Goal: Find specific page/section: Find specific page/section

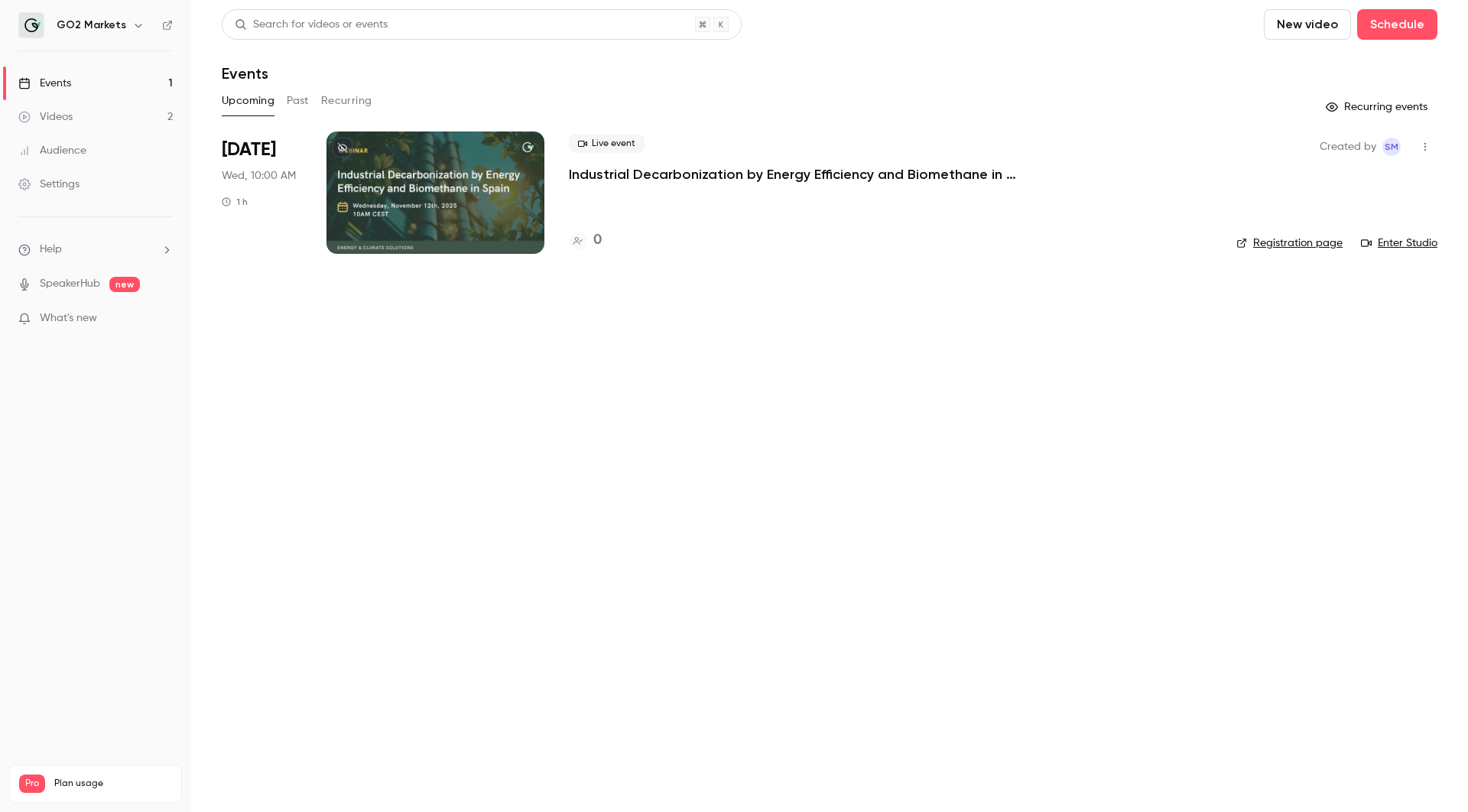
click at [1249, 243] on link "Registration page" at bounding box center [1290, 243] width 106 height 16
click at [1427, 135] on button "button" at bounding box center [1425, 147] width 25 height 25
click at [751, 169] on div at bounding box center [734, 406] width 1468 height 812
click at [1422, 131] on div "Created by SM Registration page Enter Studio" at bounding box center [1337, 192] width 201 height 122
click at [1427, 142] on icon "button" at bounding box center [1425, 147] width 12 height 11
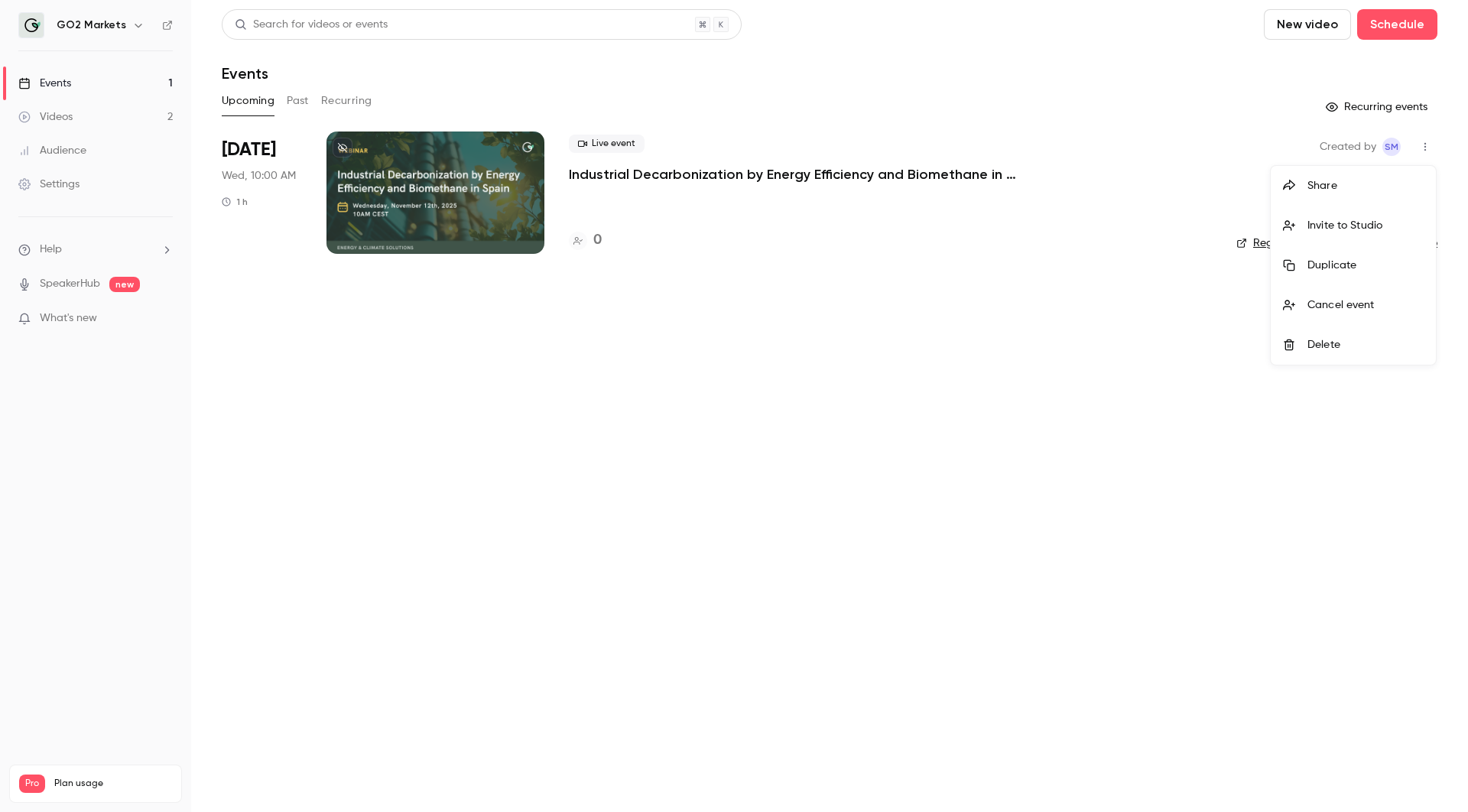
click at [927, 170] on div at bounding box center [734, 406] width 1468 height 812
click at [1427, 144] on icon "button" at bounding box center [1425, 147] width 12 height 11
click at [686, 212] on div at bounding box center [734, 406] width 1468 height 812
click at [300, 104] on button "Past" at bounding box center [297, 101] width 22 height 25
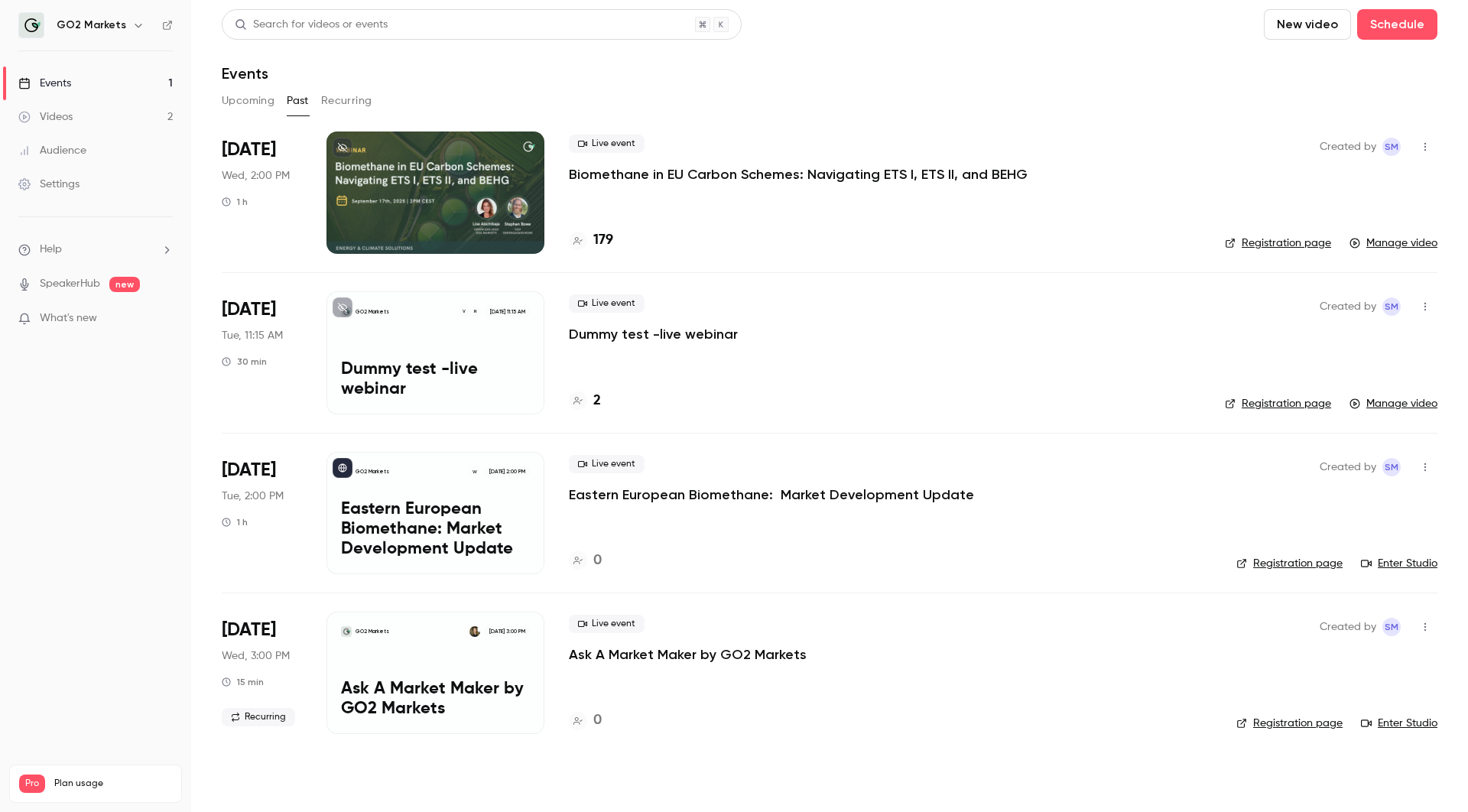
click at [243, 95] on button "Upcoming" at bounding box center [248, 101] width 52 height 25
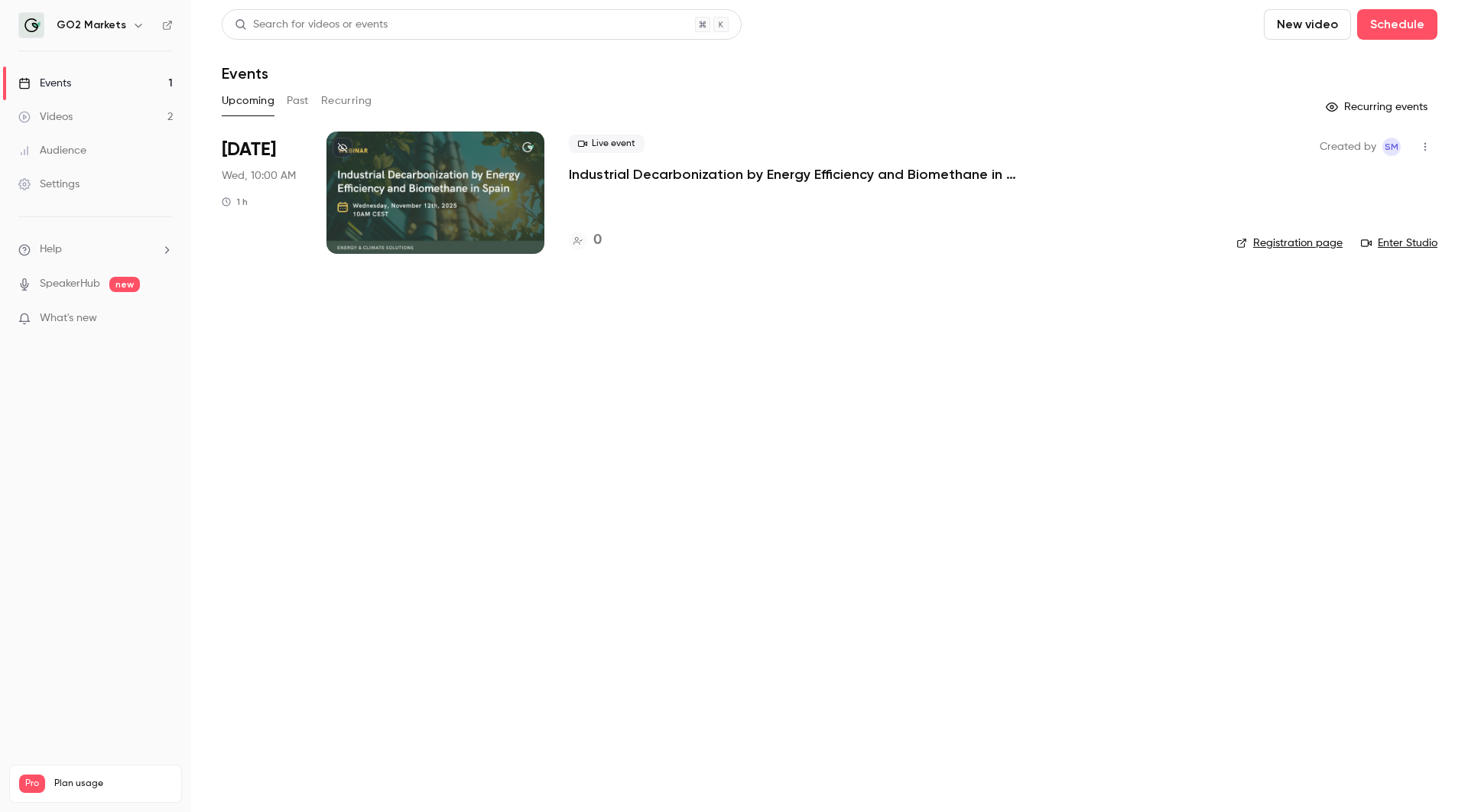
click at [576, 236] on icon at bounding box center [578, 240] width 9 height 9
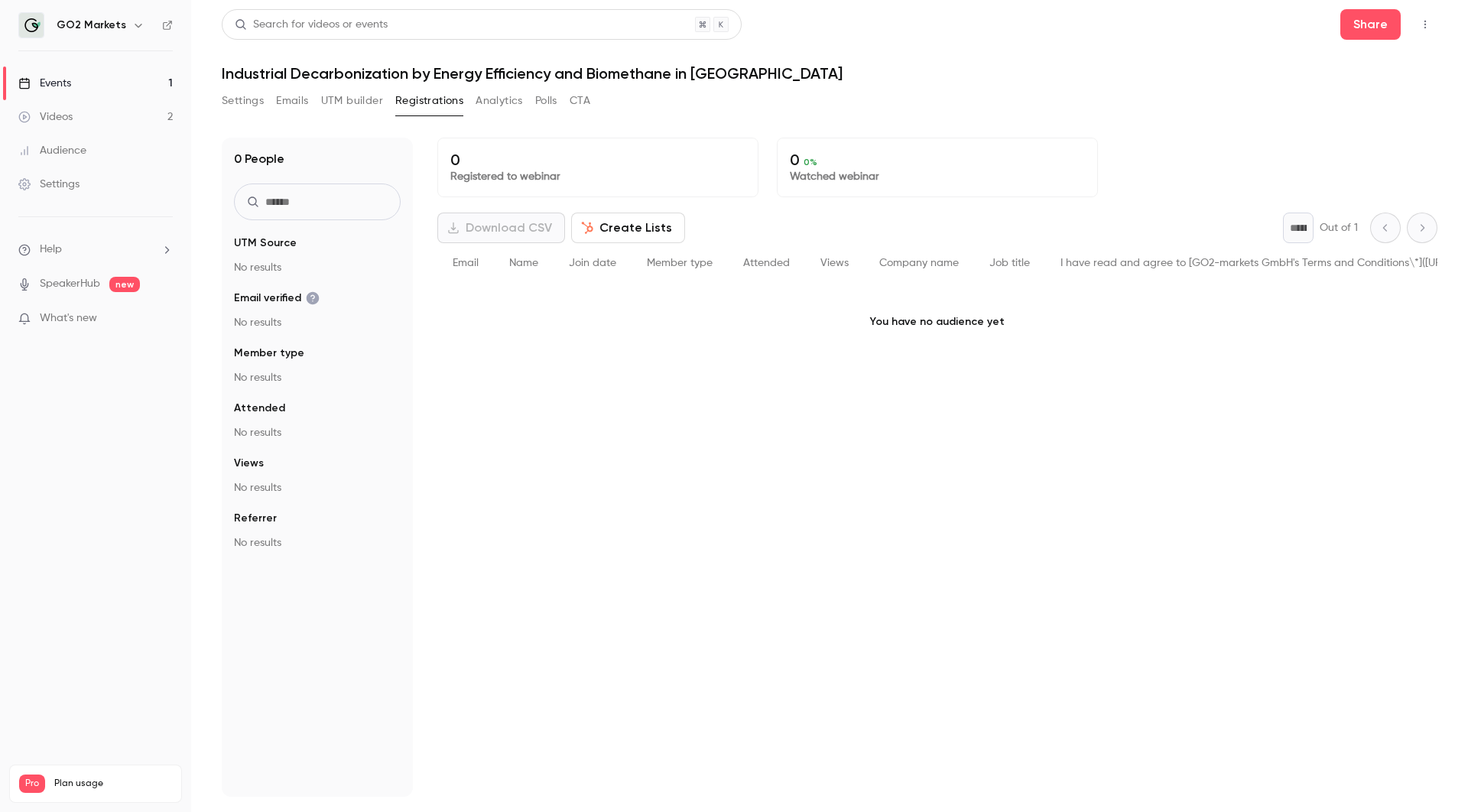
click at [289, 105] on button "Emails" at bounding box center [292, 101] width 32 height 25
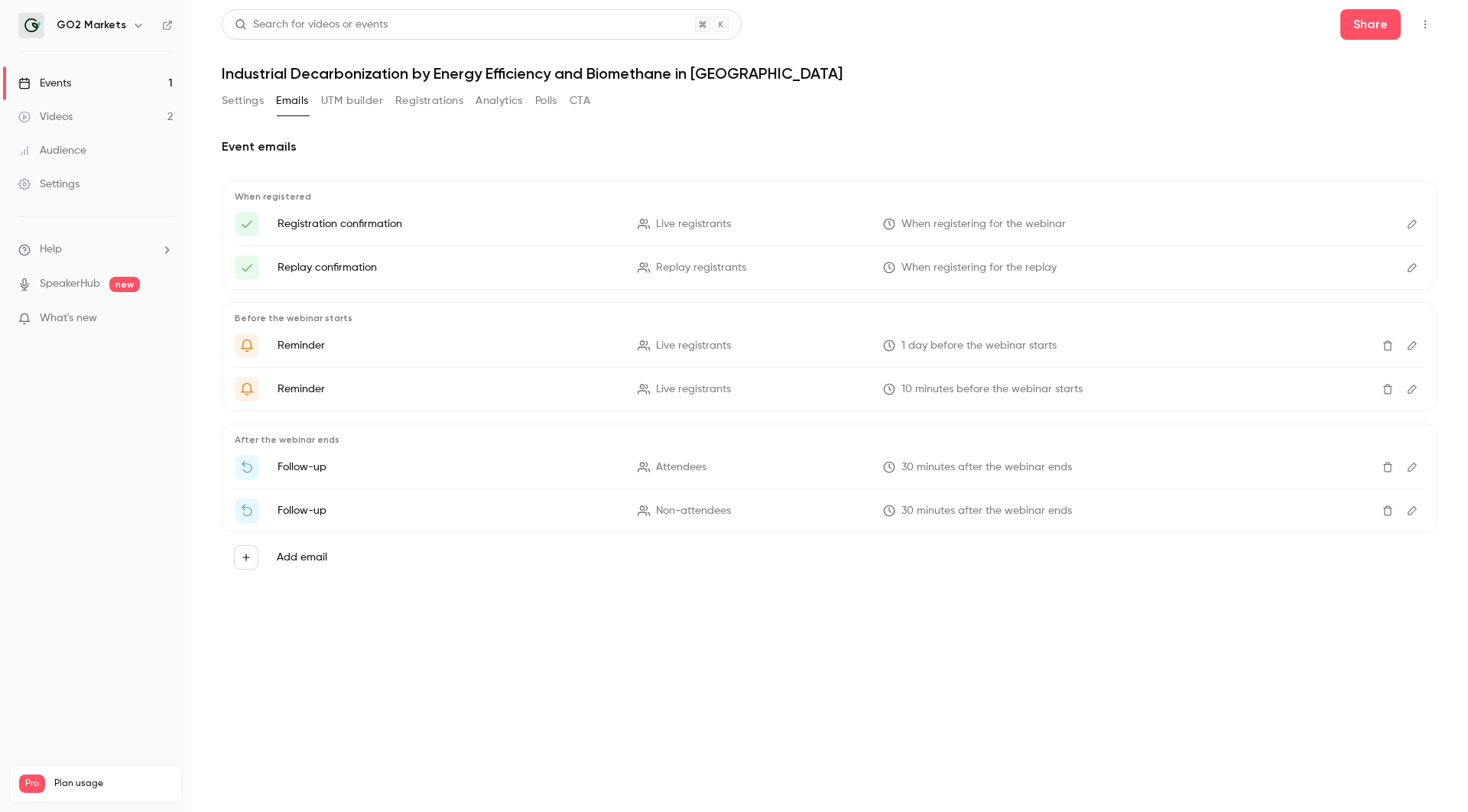
click at [231, 101] on button "Settings" at bounding box center [243, 101] width 42 height 25
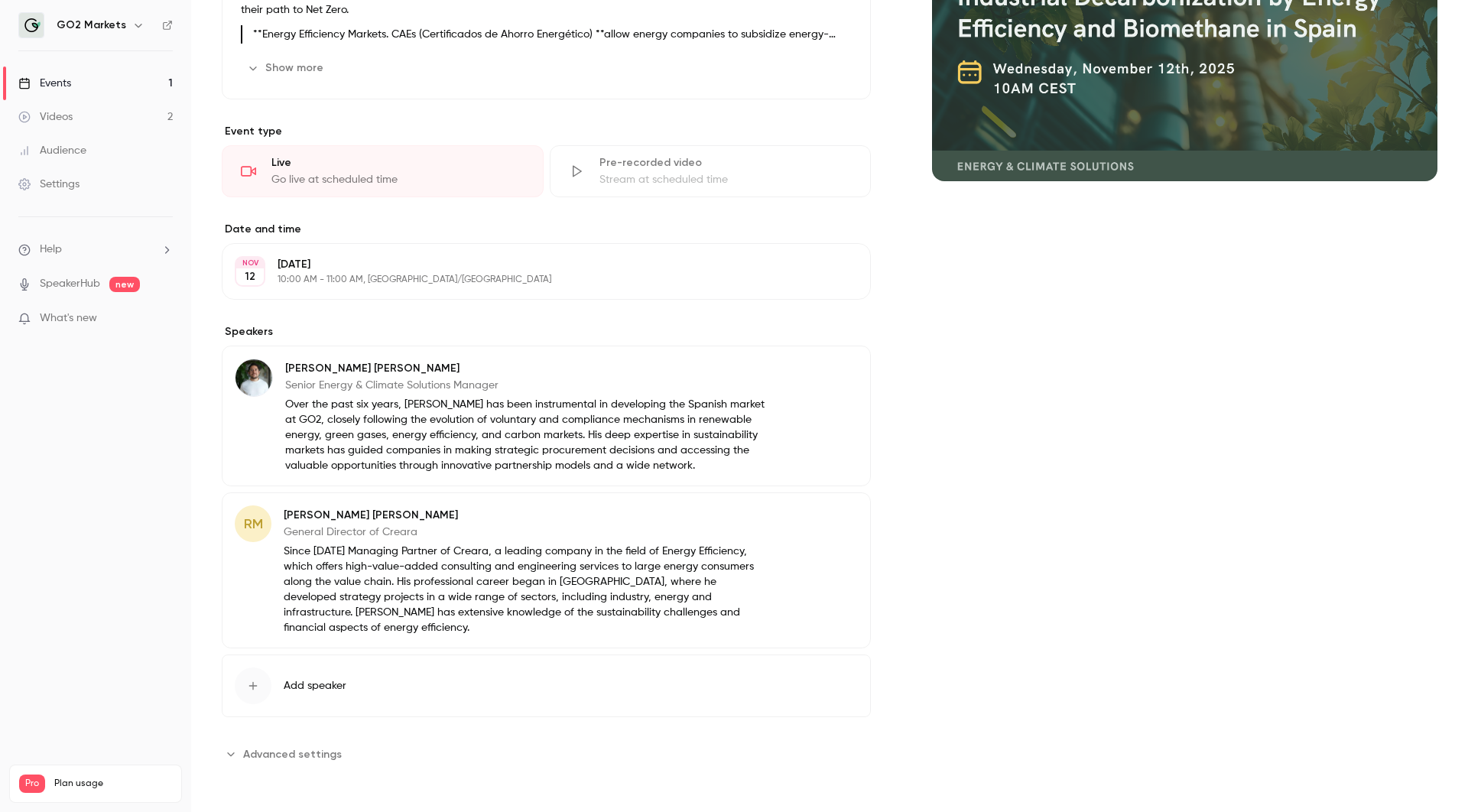
scroll to position [248, 0]
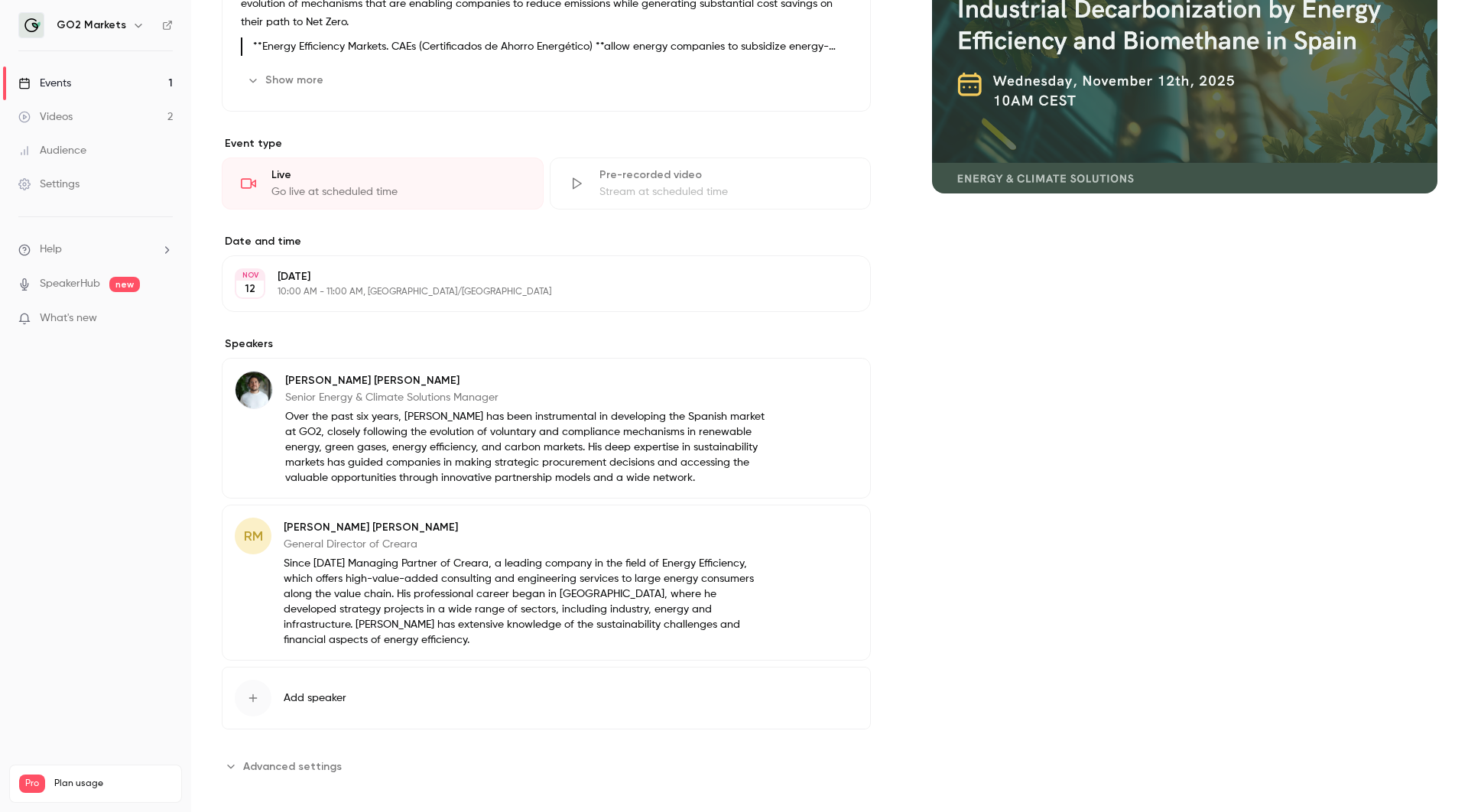
click at [832, 519] on button "Edit" at bounding box center [830, 529] width 56 height 25
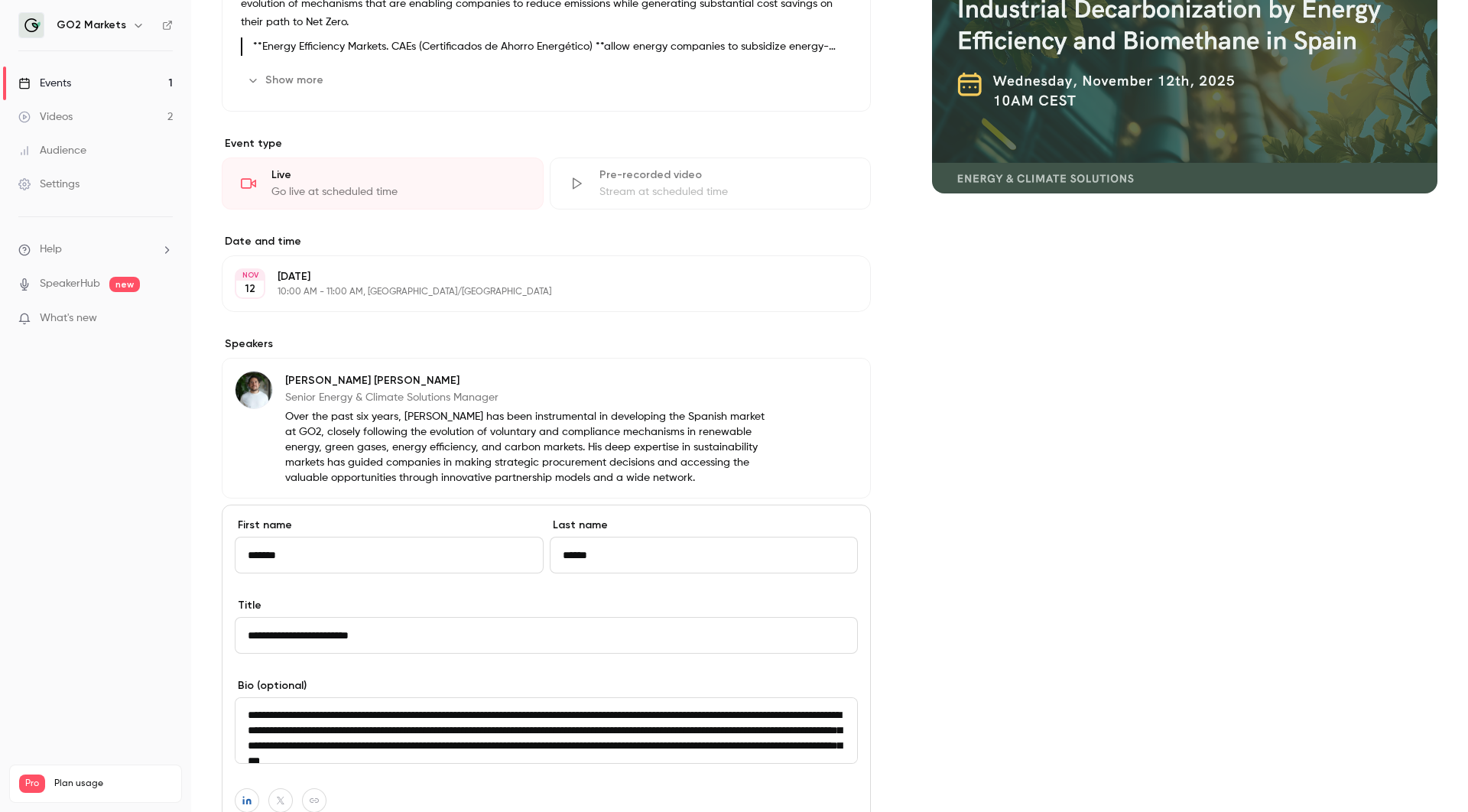
click at [181, 638] on nav "GO2 Markets Events 1 Videos 2 Audience Settings Help SpeakerHub new What's new …" at bounding box center [95, 406] width 191 height 812
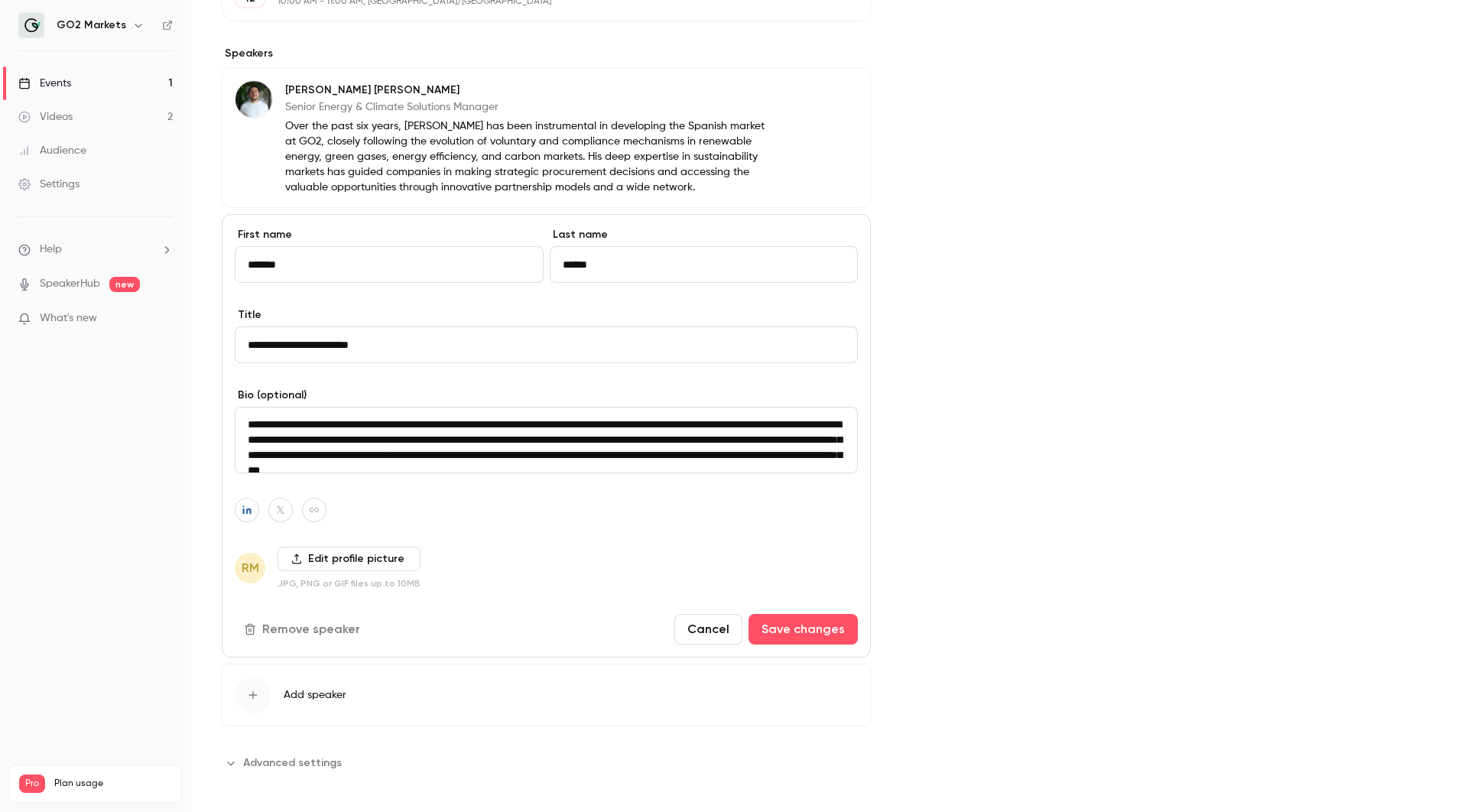
scroll to position [549, 0]
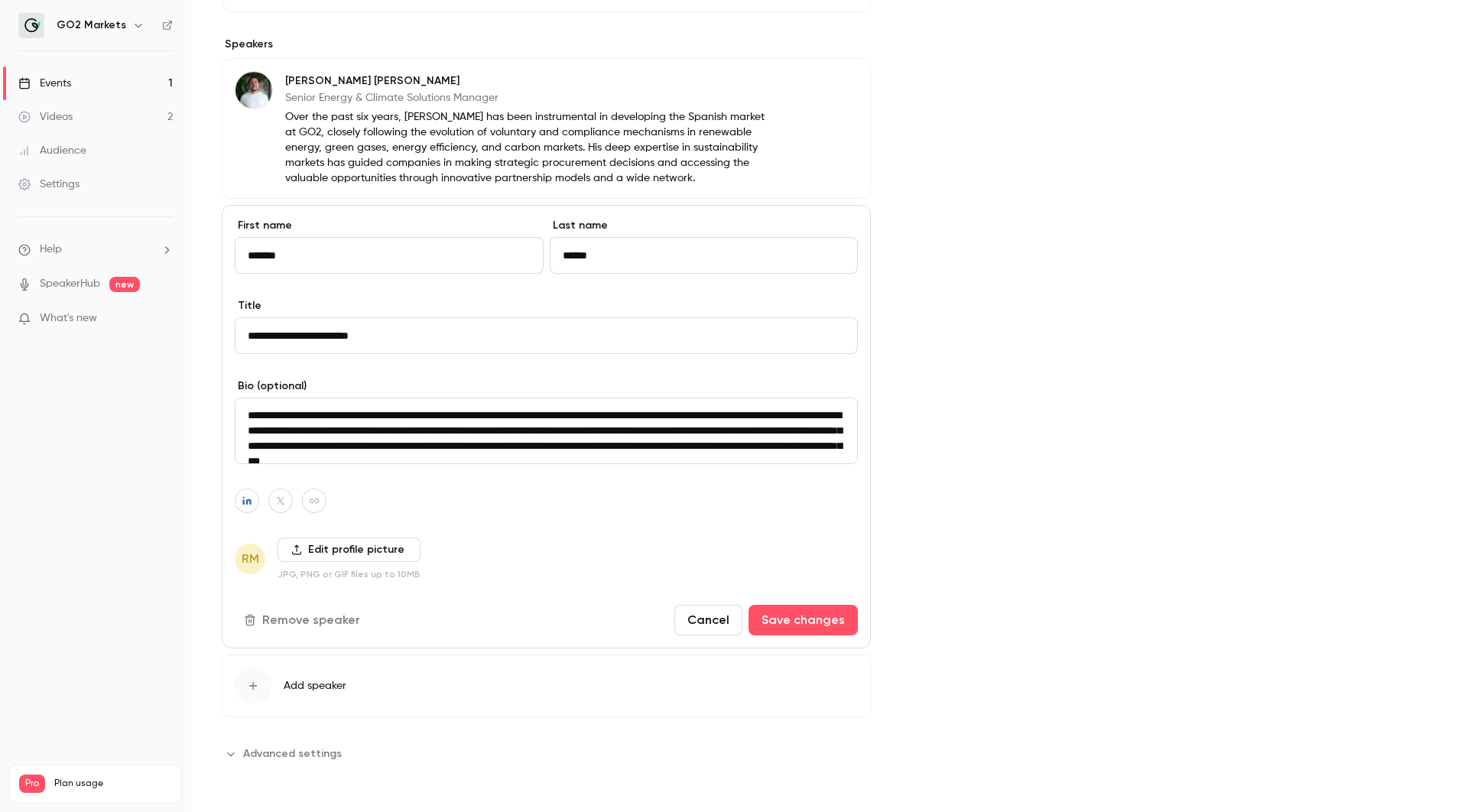
drag, startPoint x: 950, startPoint y: 489, endPoint x: 854, endPoint y: 811, distance: 336.0
click at [854, 811] on main "Search for videos or events Share Industrial Decarbonization by Energy Efficien…" at bounding box center [829, 406] width 1277 height 812
click at [698, 616] on button "Cancel" at bounding box center [709, 619] width 68 height 30
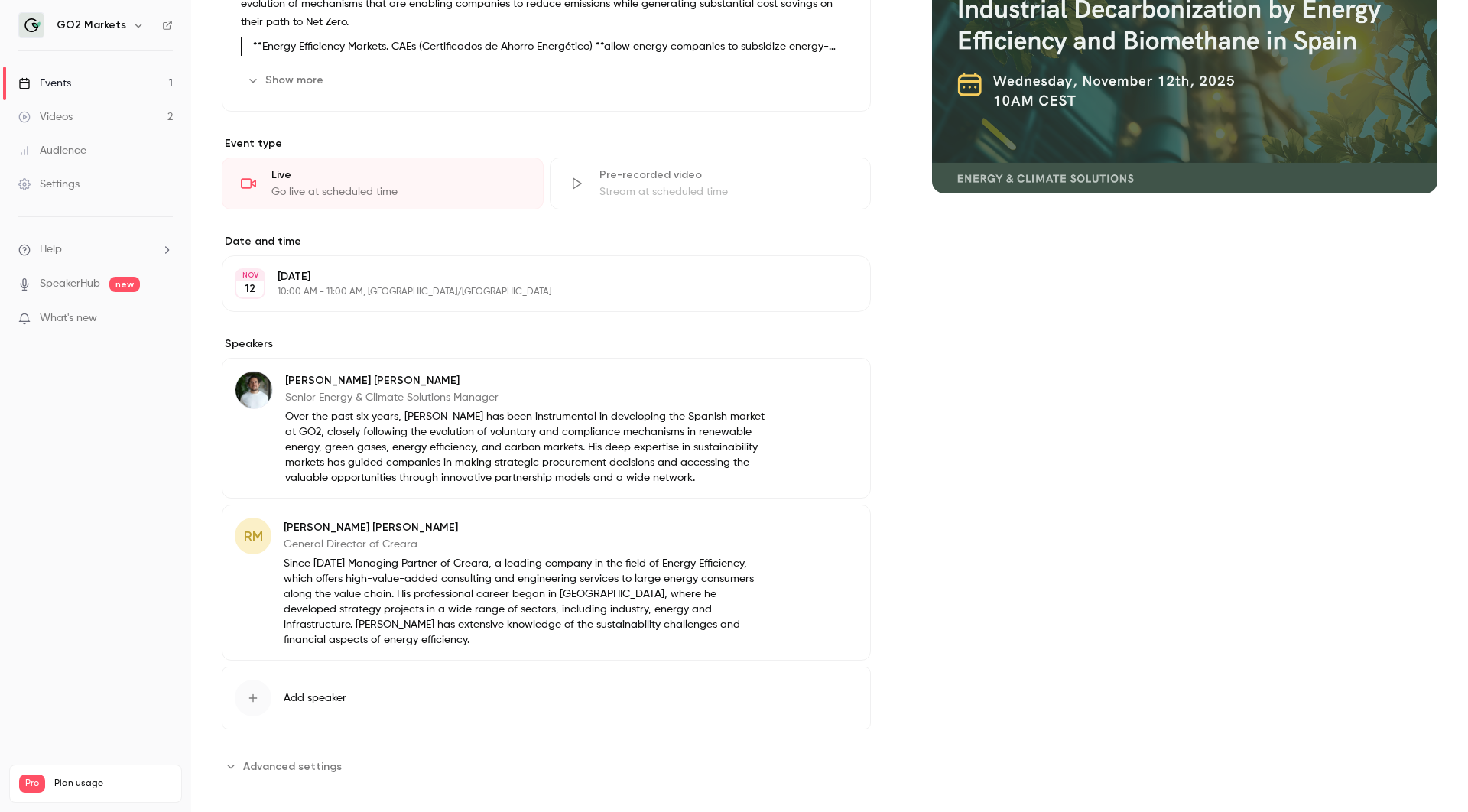
click at [811, 524] on button "Edit" at bounding box center [830, 529] width 56 height 25
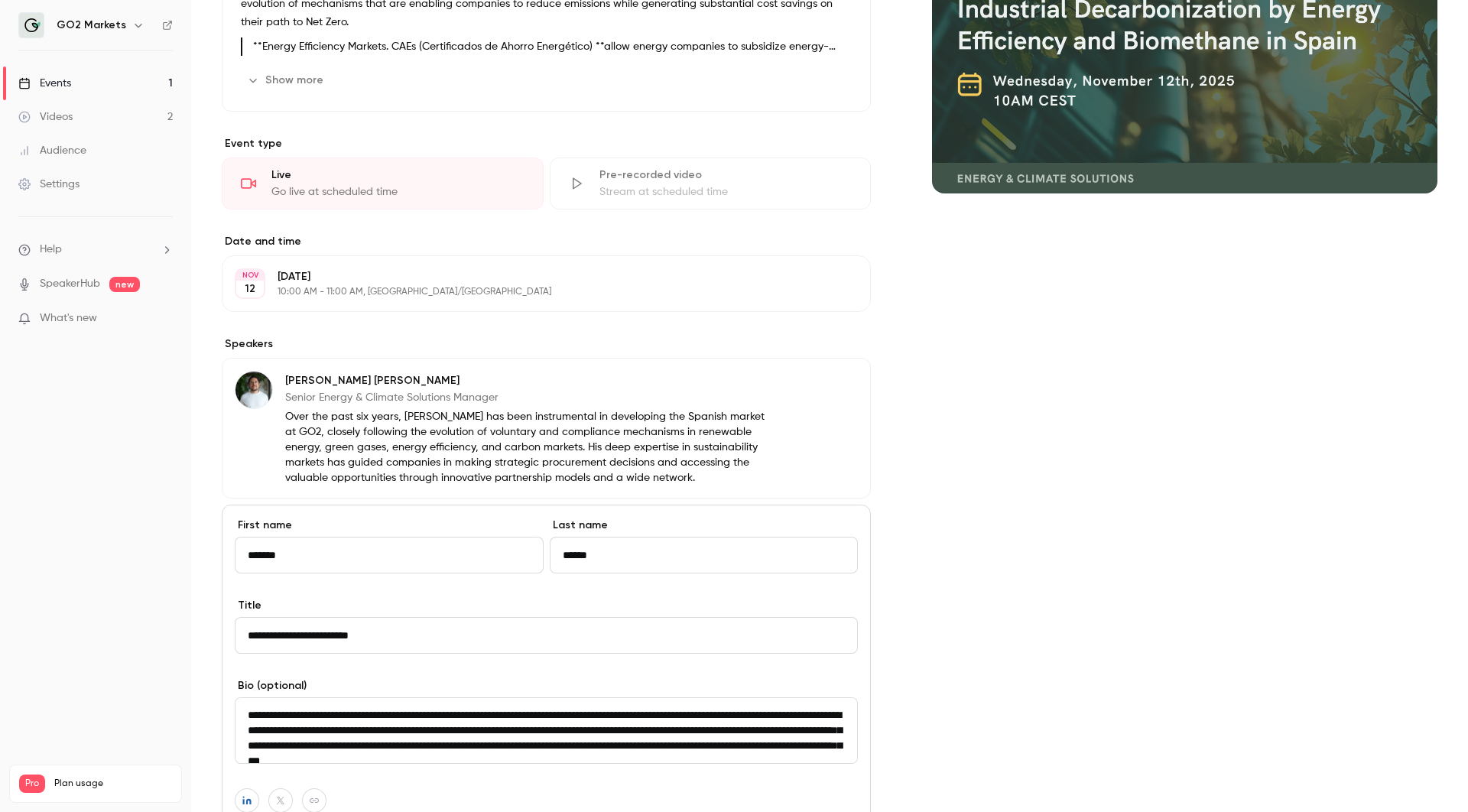
click at [884, 572] on div "About Industrial Decarbonization by Energy Efficiency and Biomethane in [GEOGRA…" at bounding box center [830, 477] width 1216 height 1175
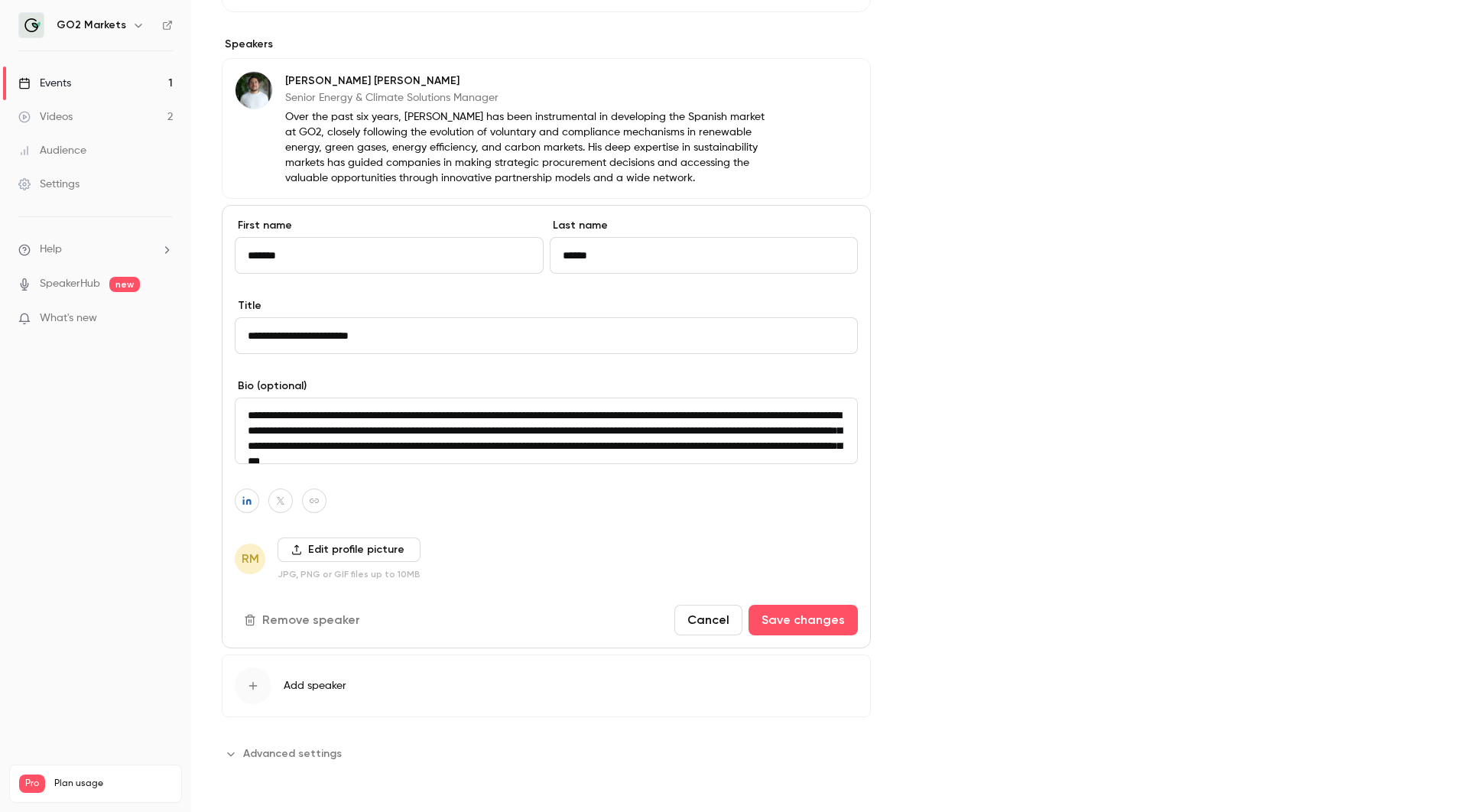
scroll to position [549, 0]
click at [323, 551] on label "Edit profile picture" at bounding box center [349, 550] width 143 height 25
click at [0, 0] on input "Edit profile picture" at bounding box center [0, 0] width 0 height 0
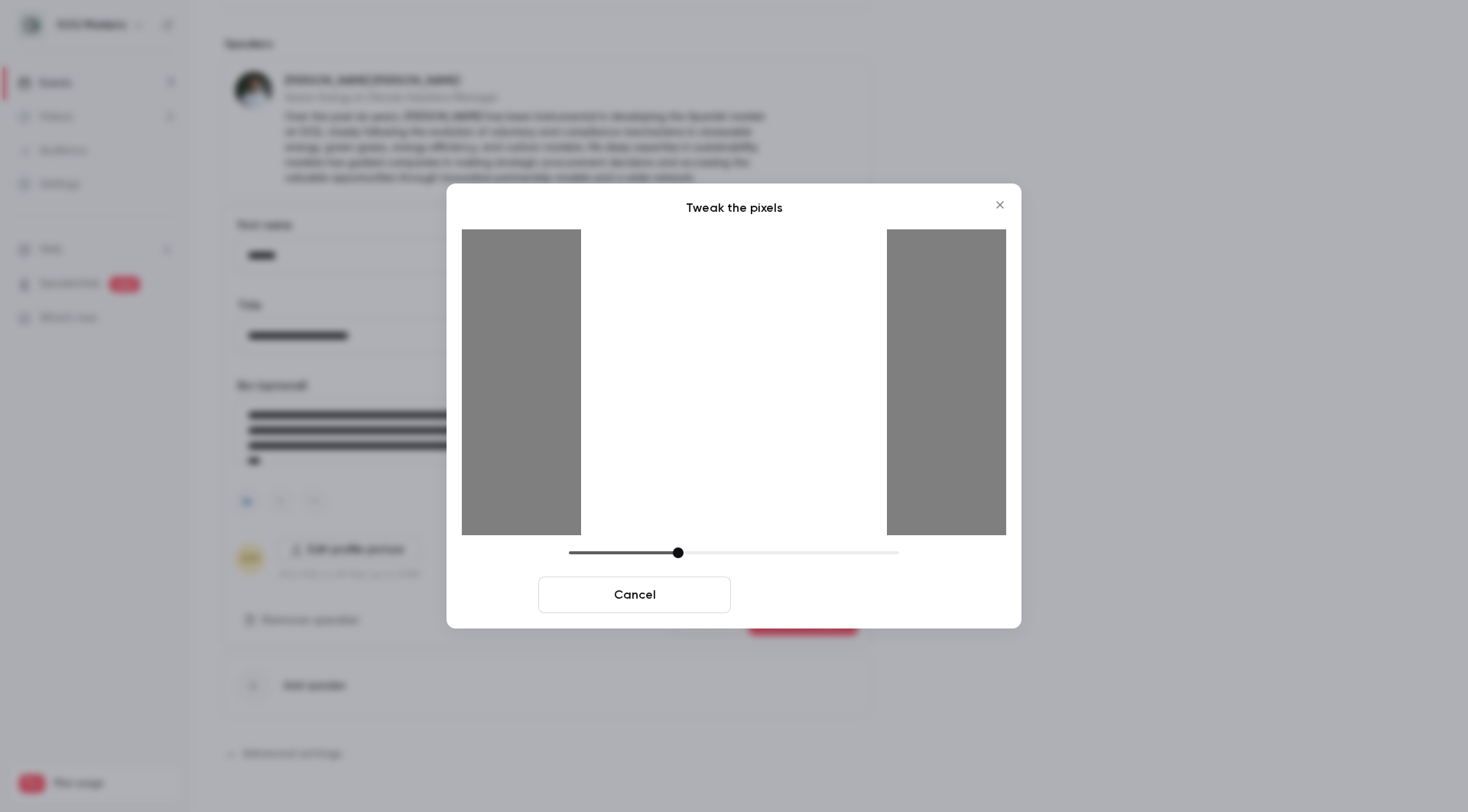
click at [857, 596] on button "Crop and save" at bounding box center [834, 595] width 193 height 37
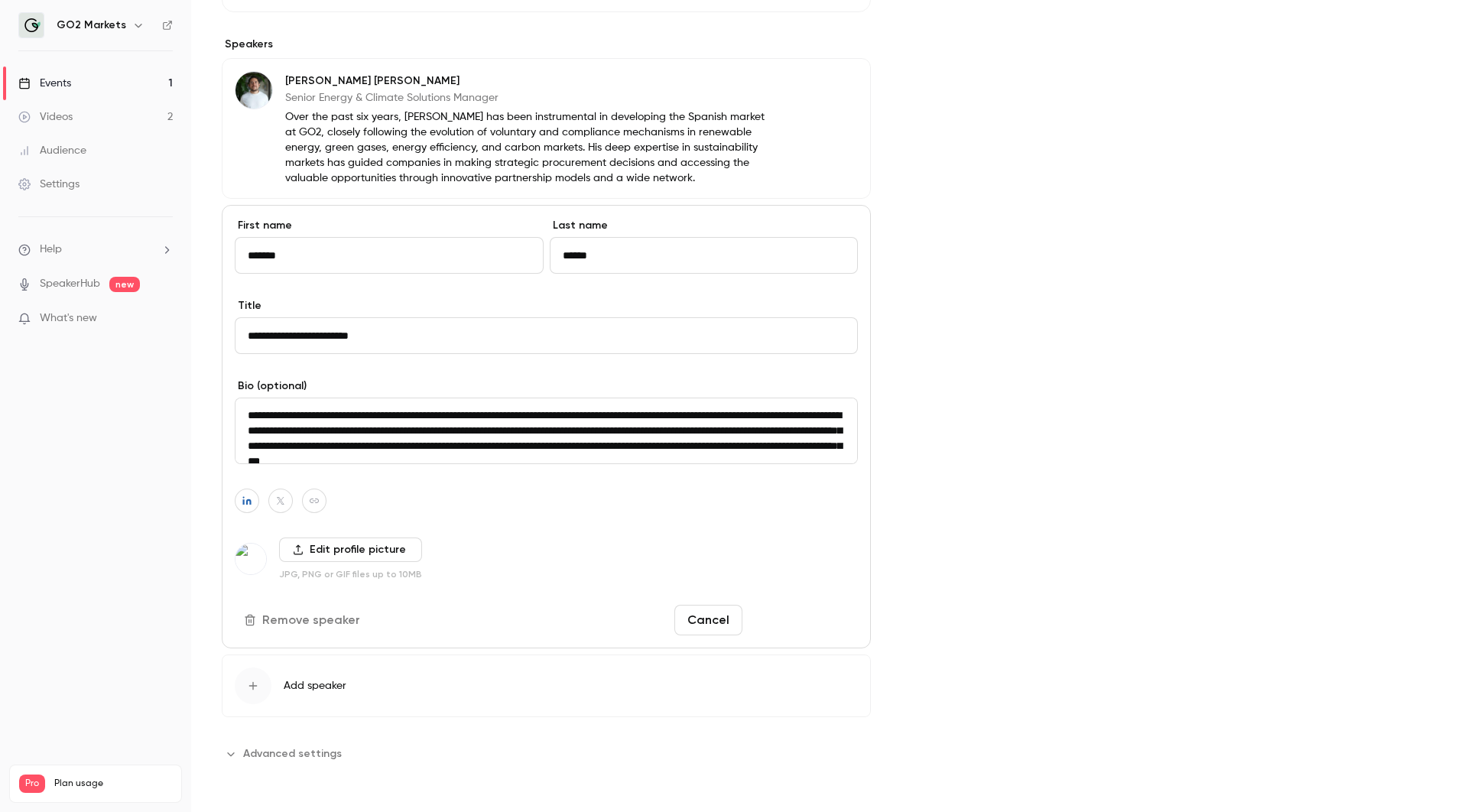
click at [772, 621] on button "Save changes" at bounding box center [803, 619] width 109 height 30
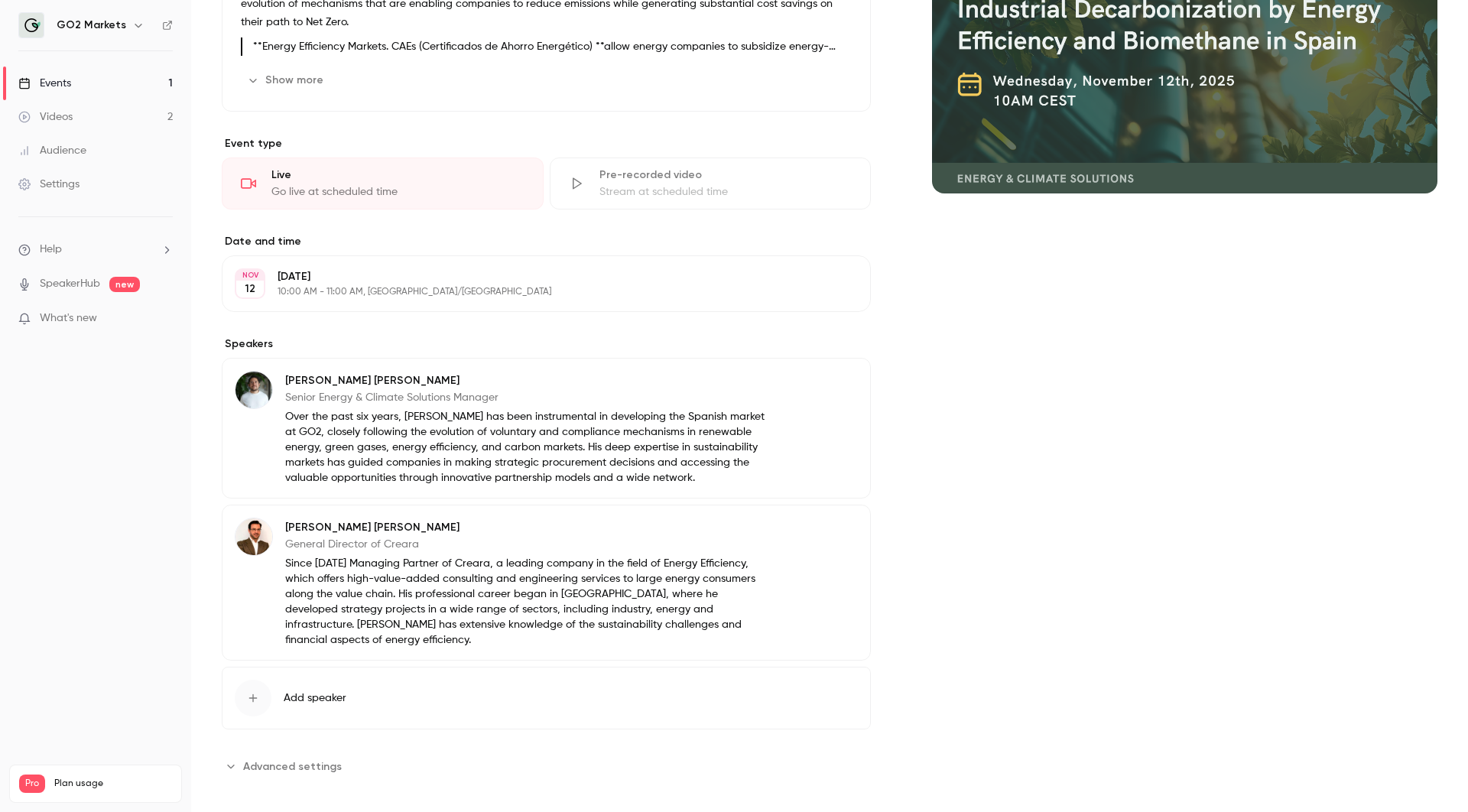
click at [948, 395] on div "Cover image" at bounding box center [1184, 334] width 506 height 888
click at [950, 448] on div "Cover image" at bounding box center [1184, 334] width 506 height 888
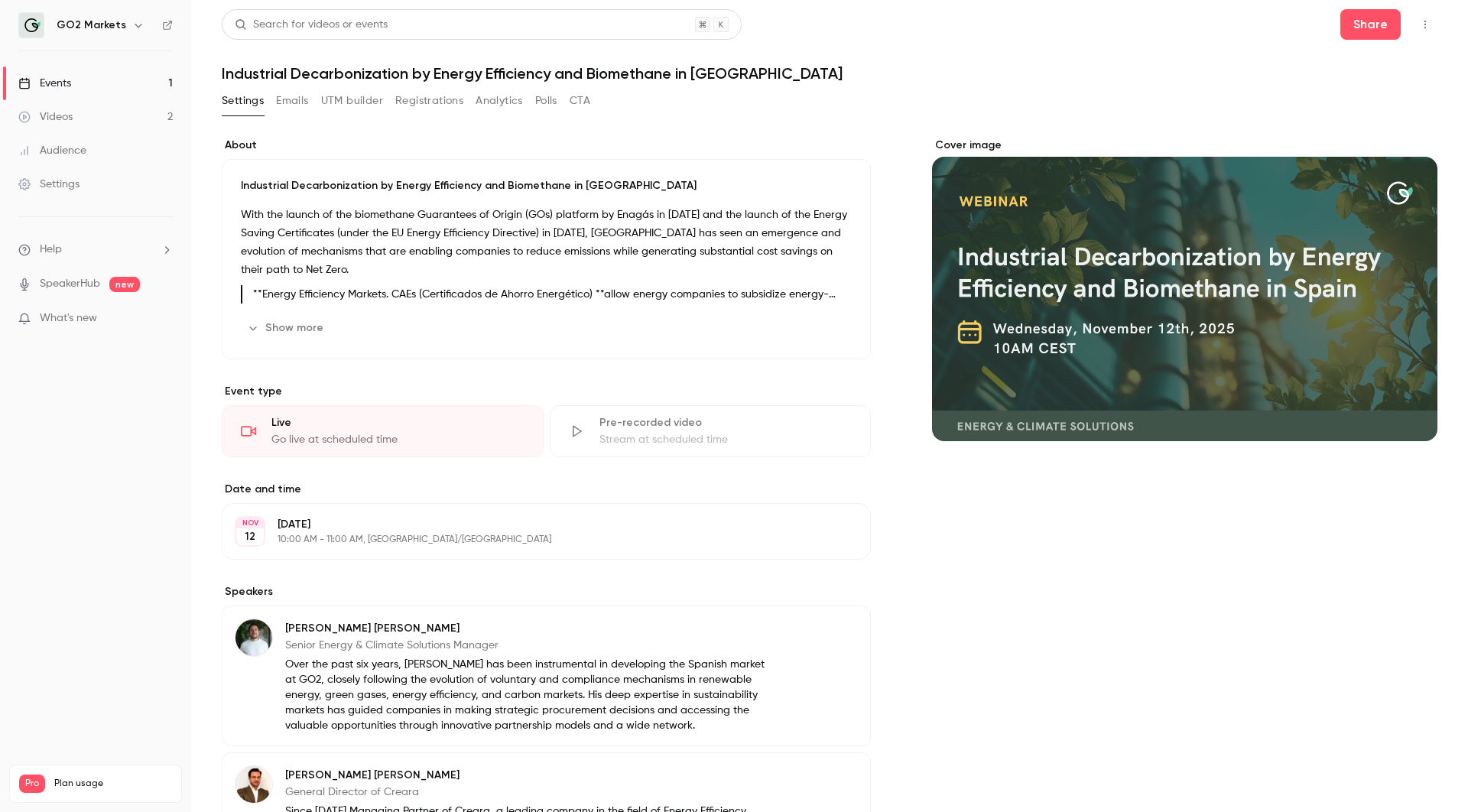
scroll to position [0, 0]
click at [427, 98] on button "Registrations" at bounding box center [430, 101] width 68 height 25
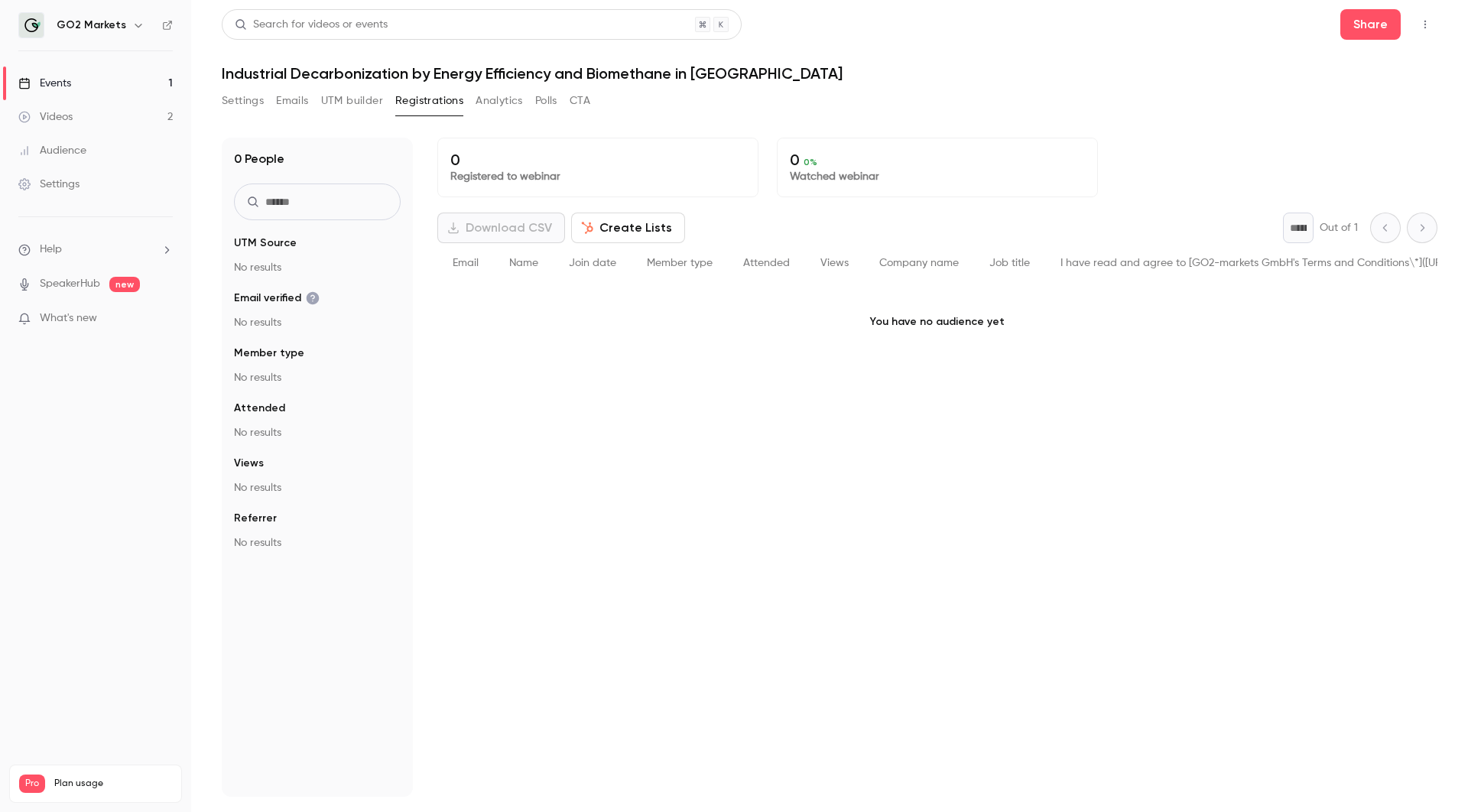
click at [487, 95] on button "Analytics" at bounding box center [499, 101] width 48 height 25
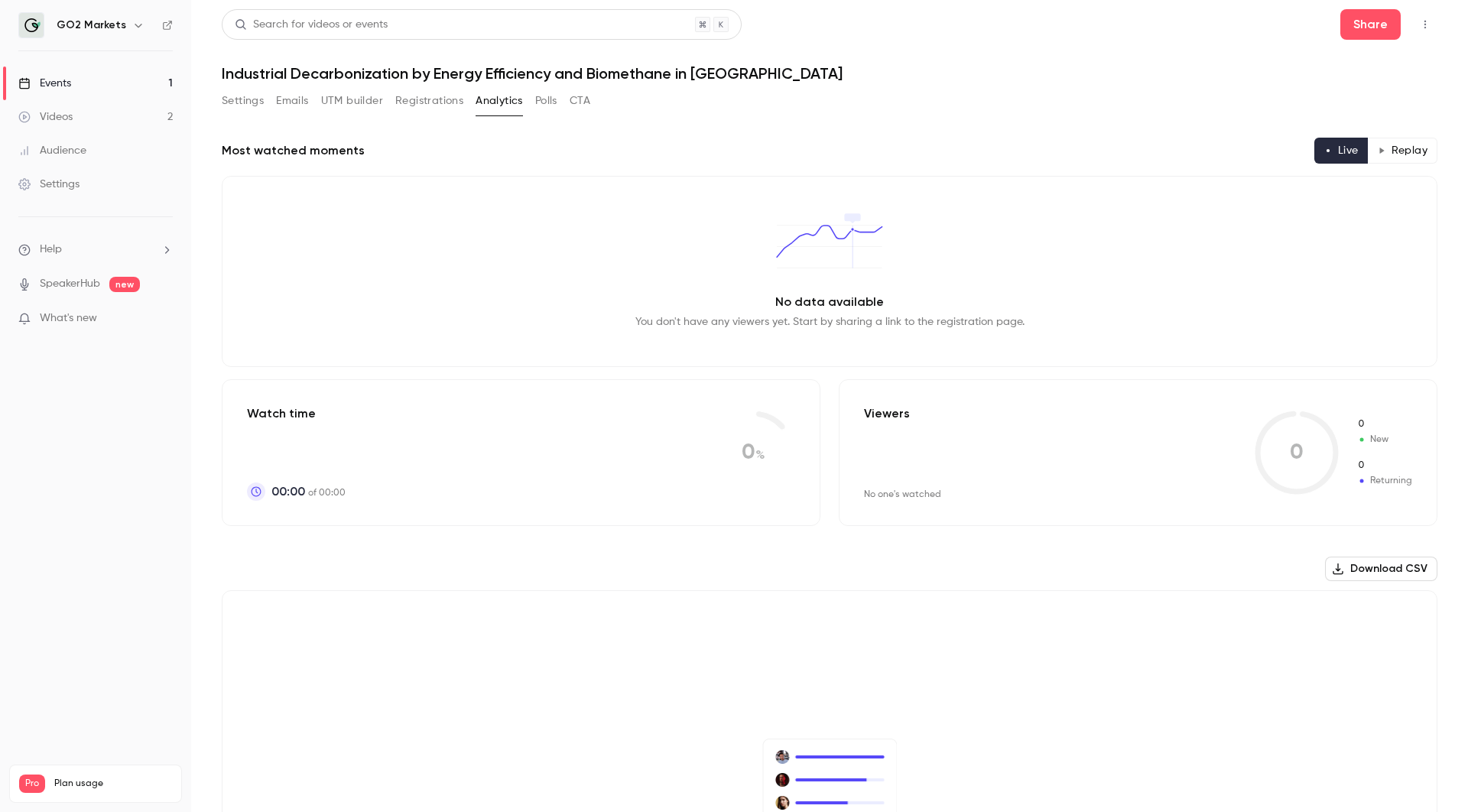
click at [561, 95] on div "Settings Emails UTM builder Registrations Analytics Polls CTA" at bounding box center [407, 101] width 369 height 25
click at [588, 96] on button "CTA" at bounding box center [580, 101] width 20 height 25
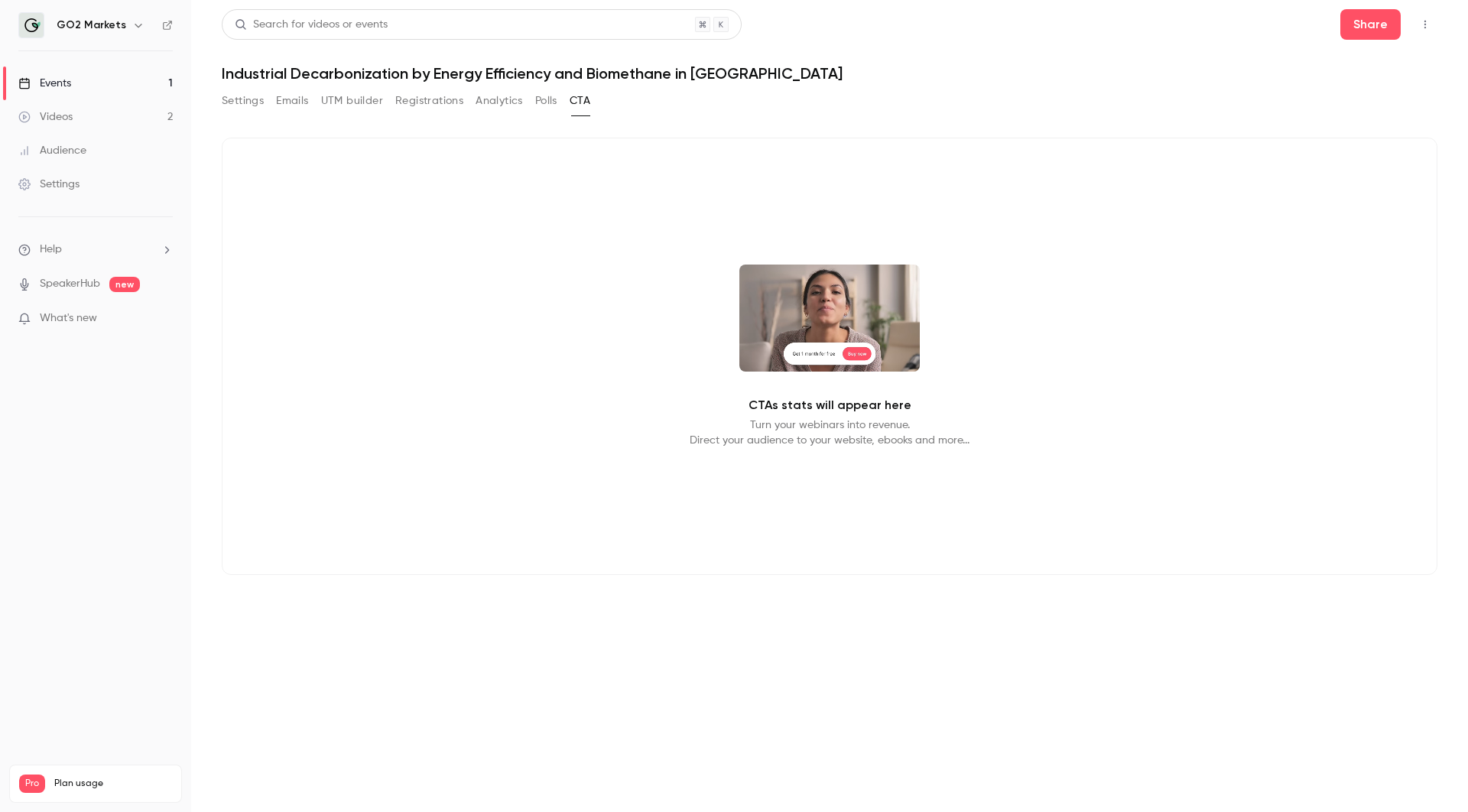
click at [547, 108] on button "Polls" at bounding box center [546, 101] width 22 height 25
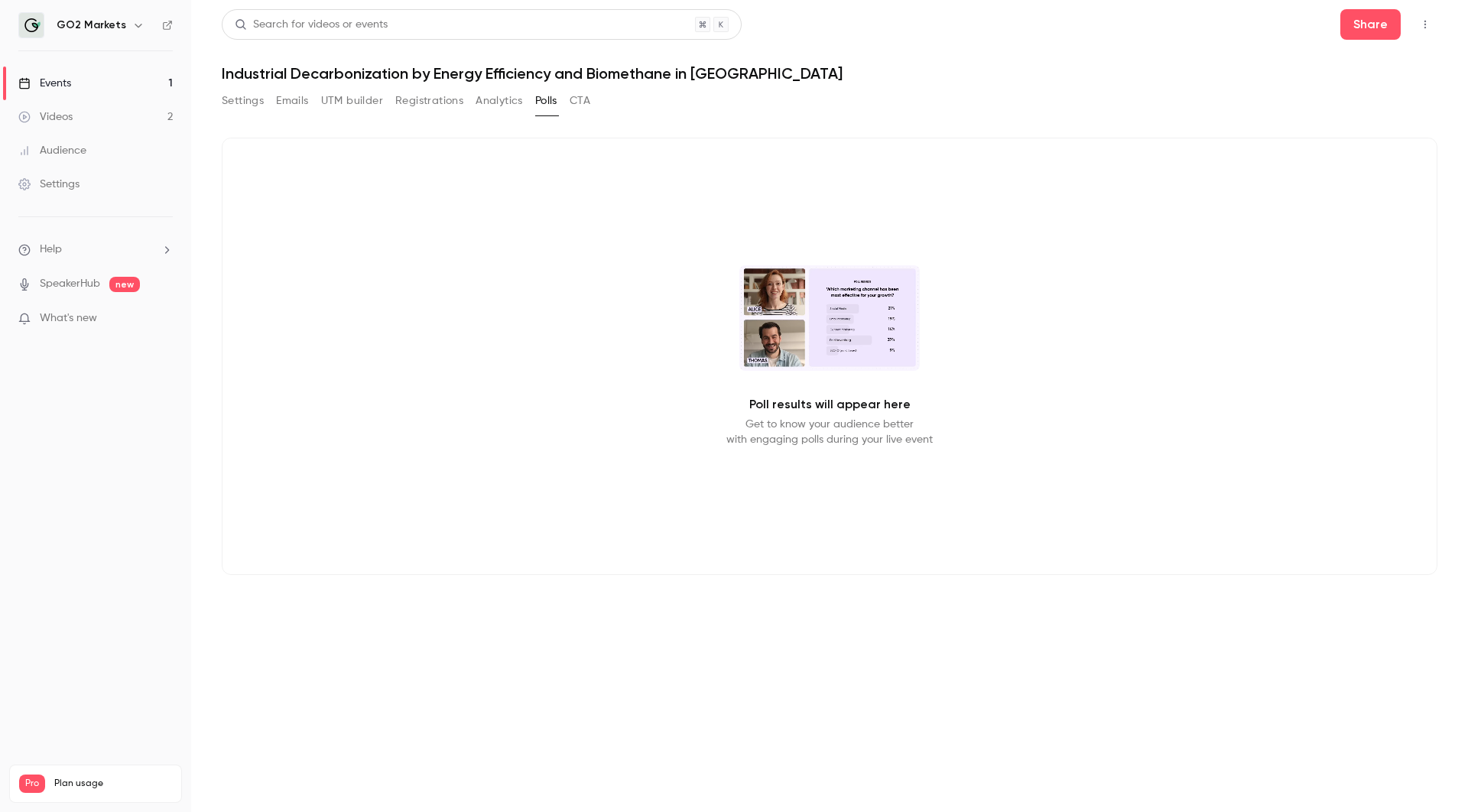
click at [102, 83] on link "Events 1" at bounding box center [95, 83] width 191 height 34
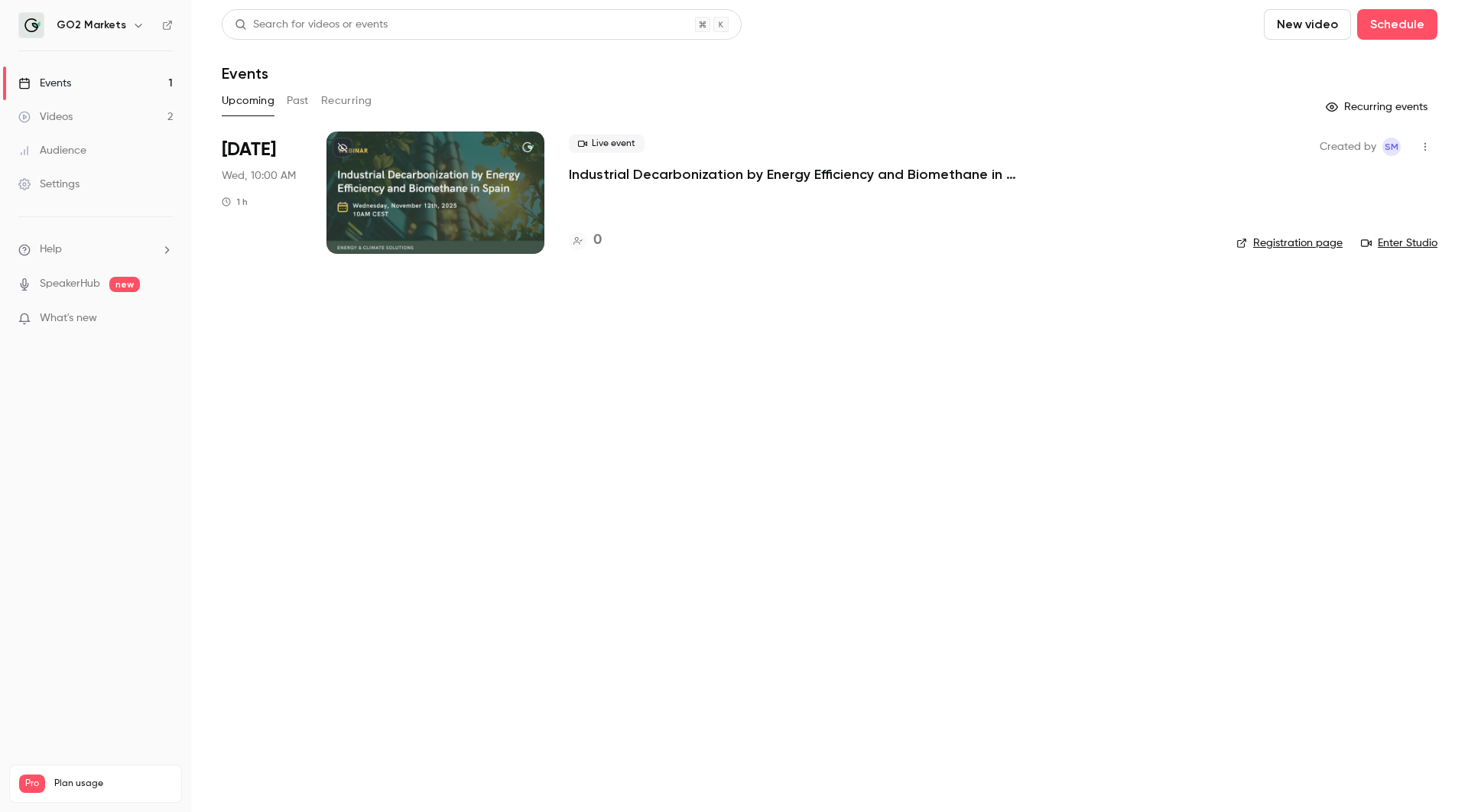
click at [124, 117] on link "Videos 2" at bounding box center [95, 117] width 191 height 34
